Goal: Transaction & Acquisition: Purchase product/service

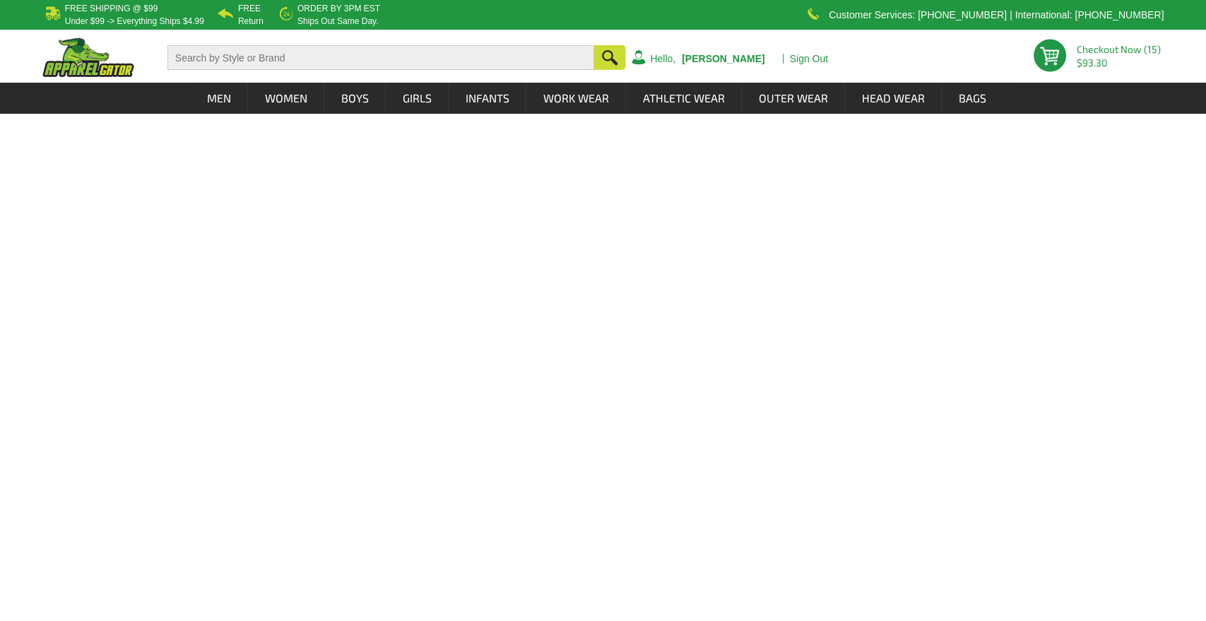
click at [42, 114] on html "Free Shipping @ $99 under $99 -> everything ships $4.99 Free Return Order by 3P…" at bounding box center [603, 57] width 1206 height 114
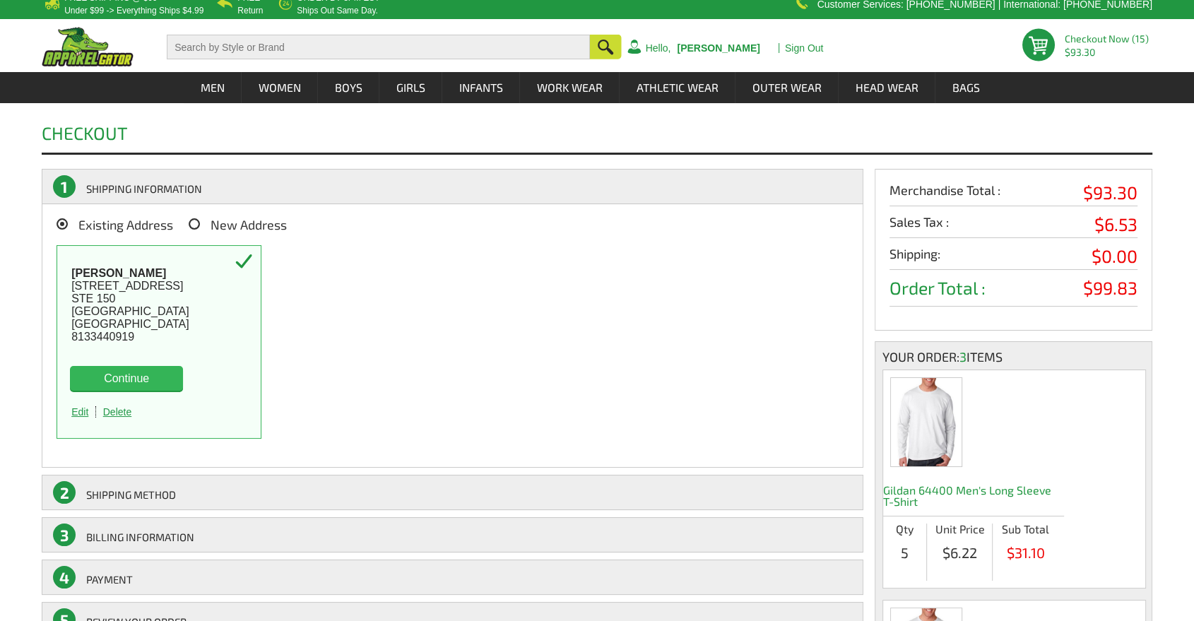
scroll to position [78, 0]
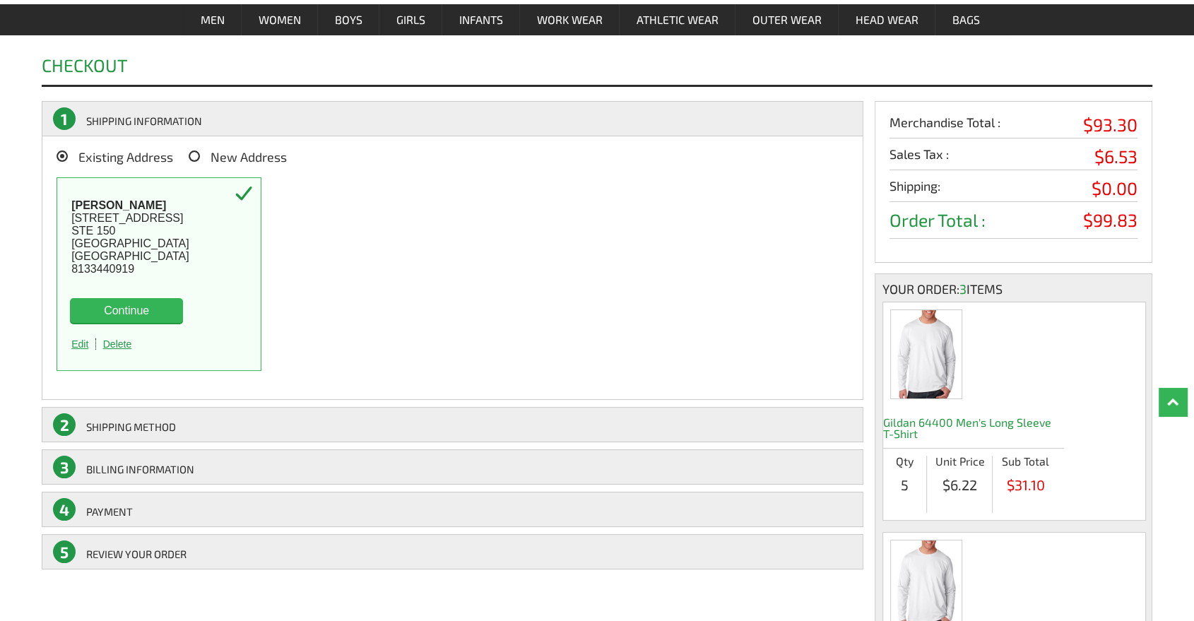
click at [168, 315] on button "Continue" at bounding box center [126, 310] width 113 height 25
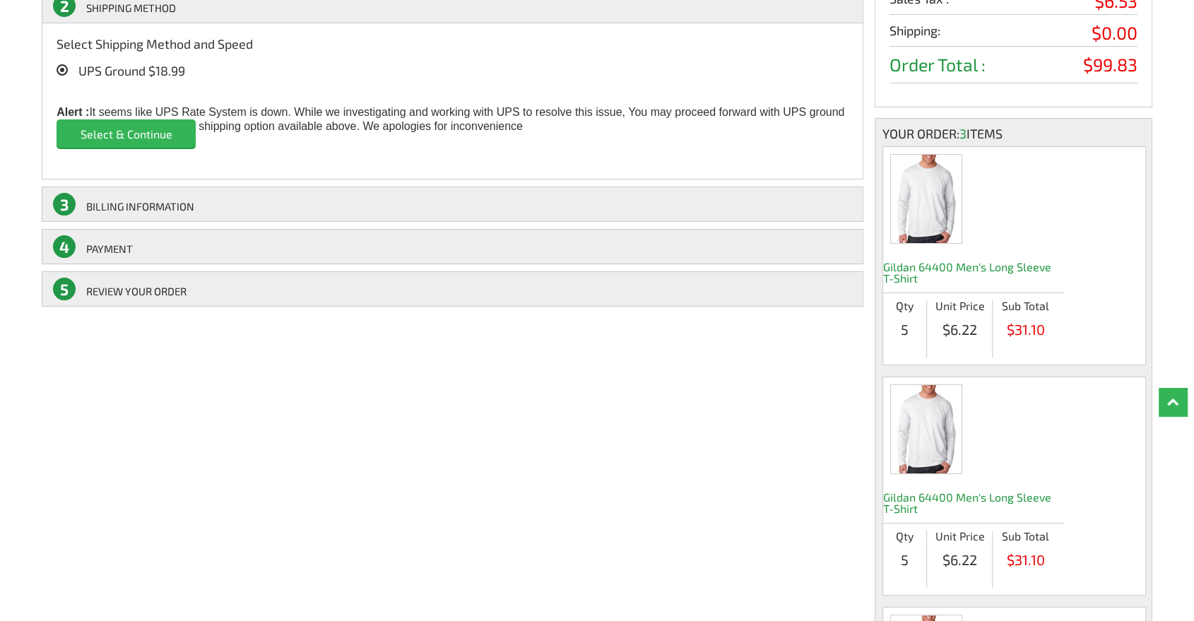
scroll to position [235, 0]
click at [162, 138] on input "Select & Continue" at bounding box center [126, 132] width 139 height 28
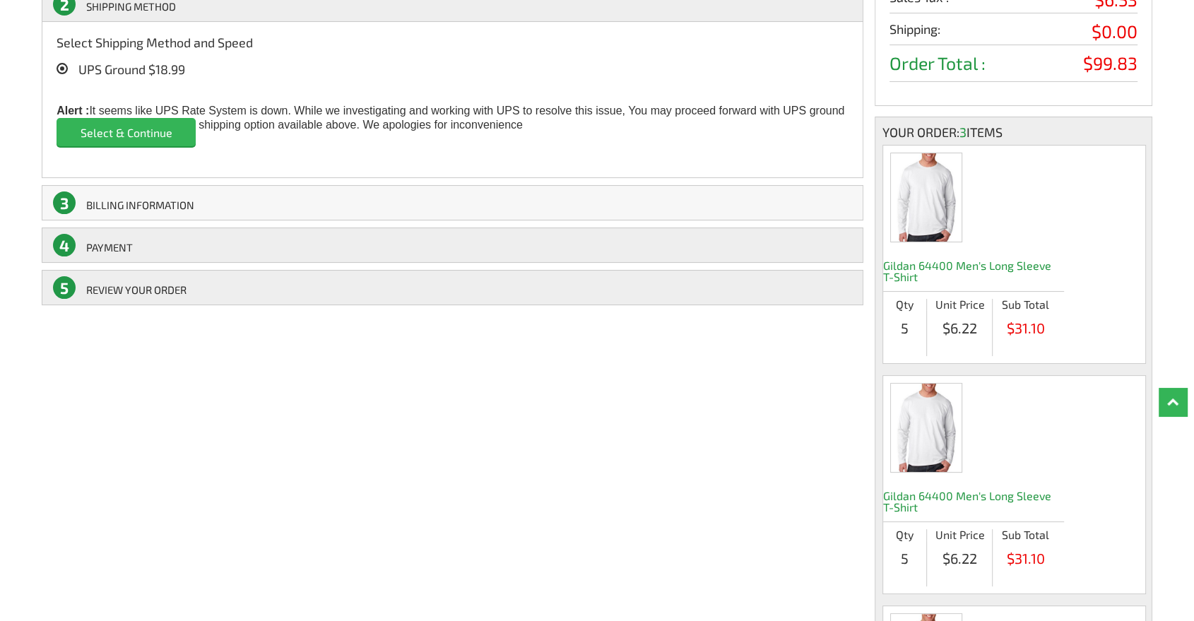
scroll to position [78, 0]
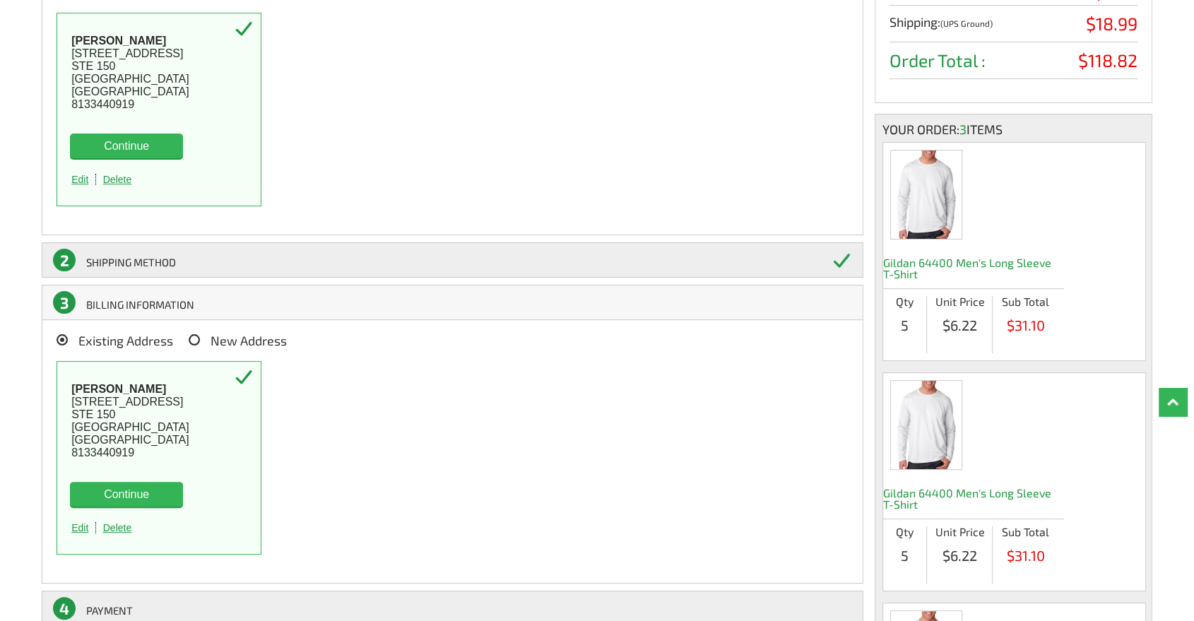
scroll to position [235, 0]
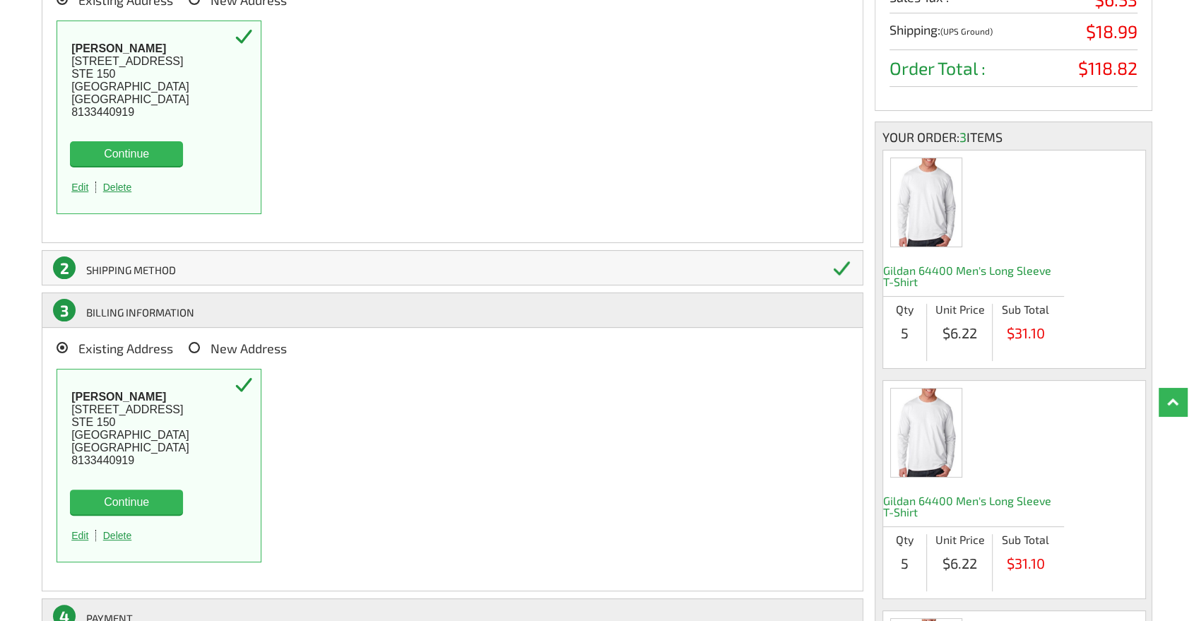
click at [160, 269] on link "2 SHIPPING Method" at bounding box center [453, 267] width 822 height 35
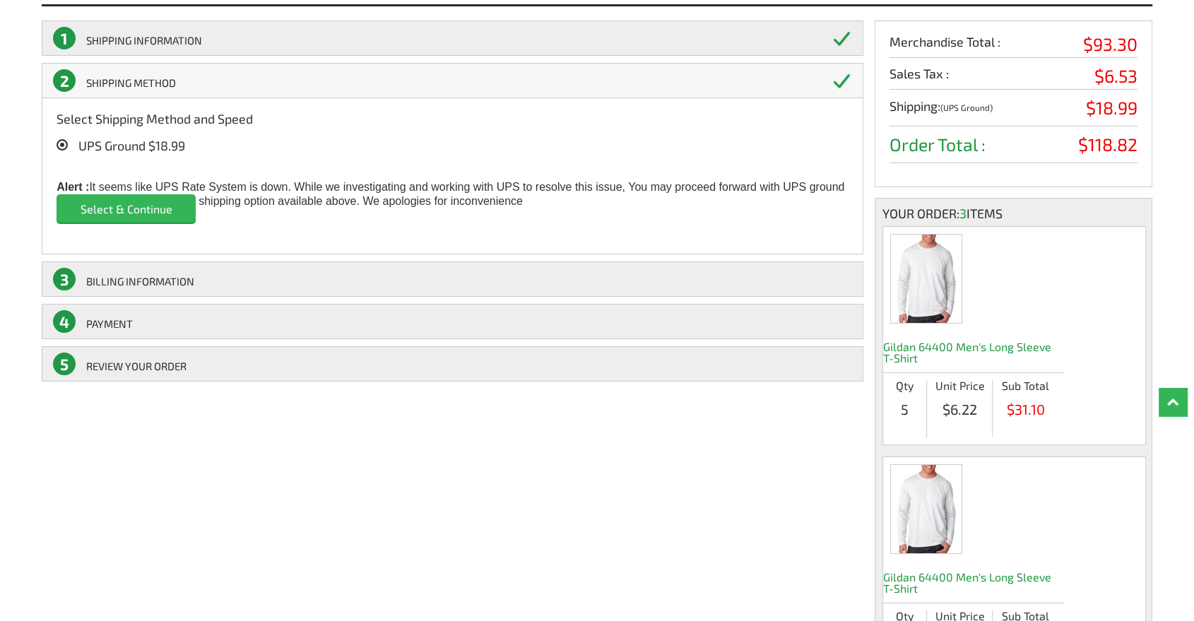
scroll to position [77, 0]
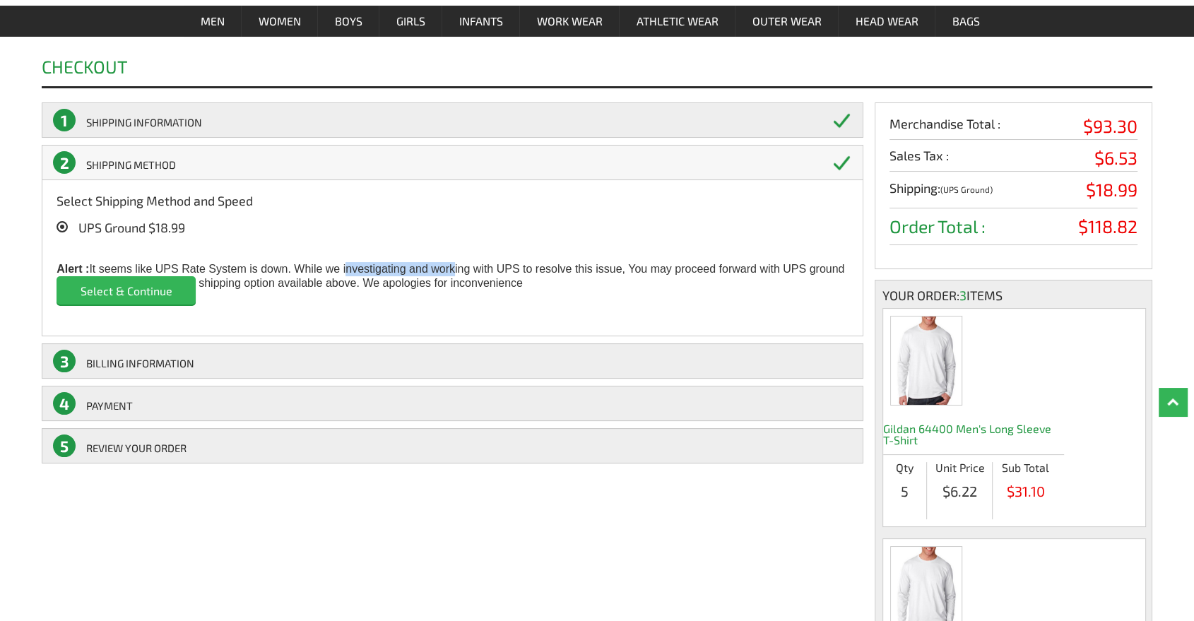
drag, startPoint x: 415, startPoint y: 264, endPoint x: 480, endPoint y: 264, distance: 65.7
click at [463, 264] on div "UPS Ground $18.99 Alert : It seems like UPS Rate System is down. While we inves…" at bounding box center [453, 271] width 792 height 100
click at [564, 275] on div "UPS Ground $18.99 Alert : It seems like UPS Rate System is down. While we inves…" at bounding box center [453, 271] width 792 height 100
click at [0, 266] on div "Checkout Placing your order.. Please wait Please wait... 1 SHIPPING INFORMATION…" at bounding box center [597, 522] width 1194 height 970
click at [124, 293] on input "Select & Continue" at bounding box center [126, 290] width 139 height 28
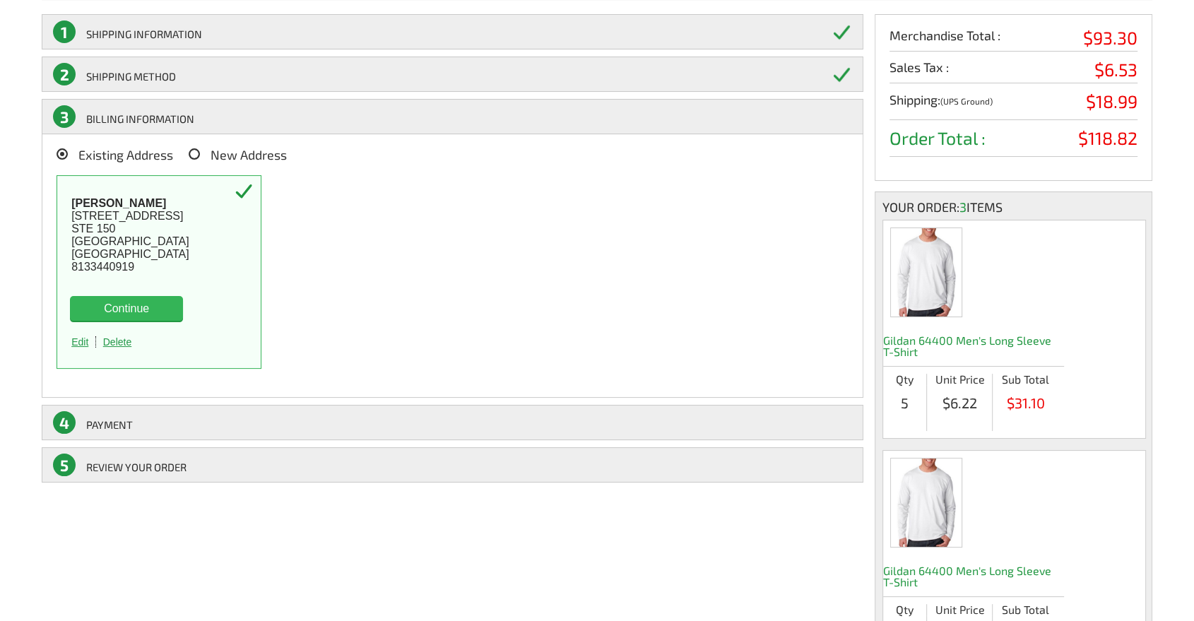
scroll to position [314, 0]
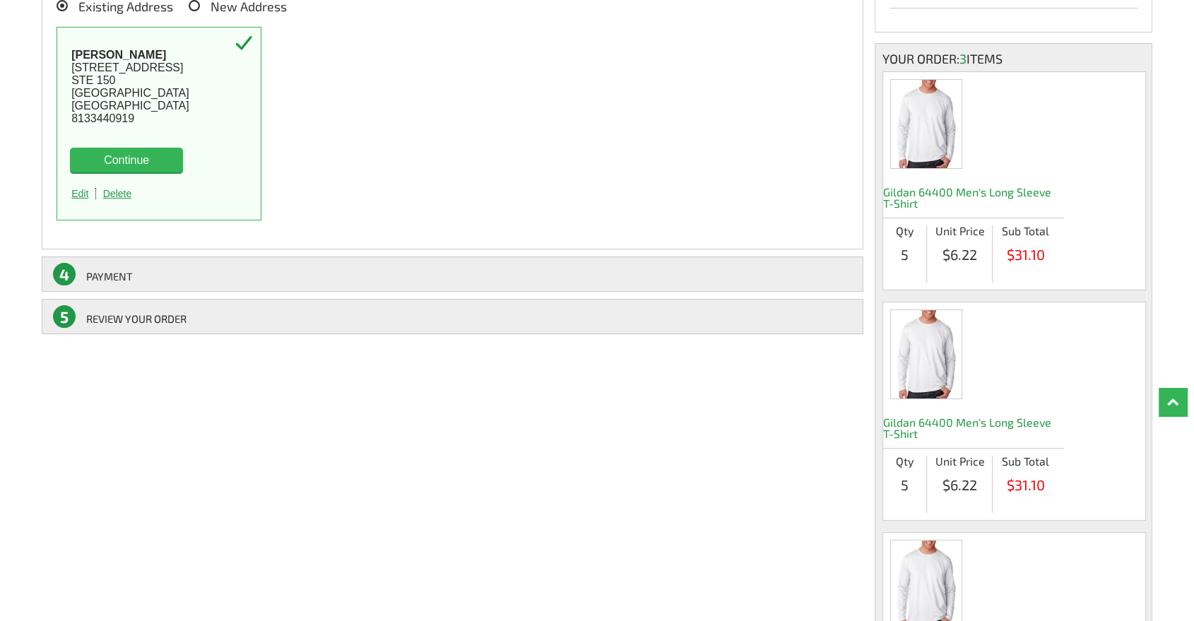
click at [124, 160] on button "Continue" at bounding box center [126, 160] width 113 height 25
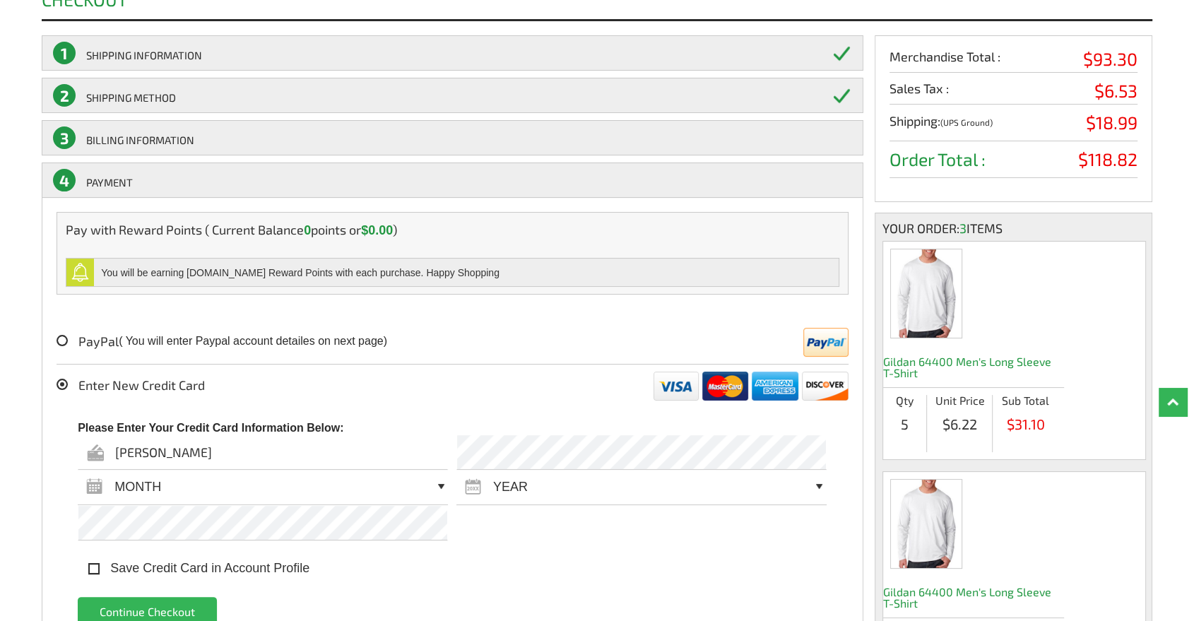
scroll to position [0, 0]
